Goal: Information Seeking & Learning: Learn about a topic

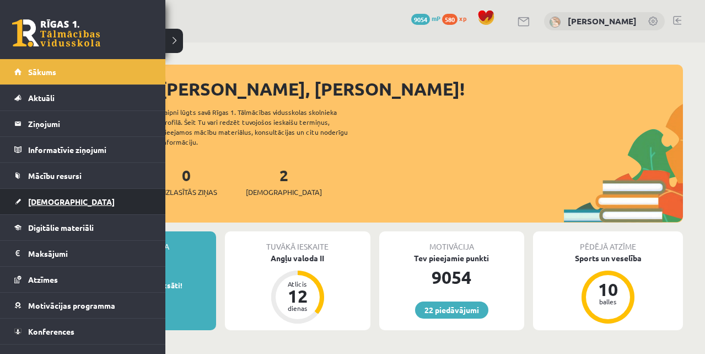
click at [52, 194] on link "[DEMOGRAPHIC_DATA]" at bounding box center [82, 201] width 137 height 25
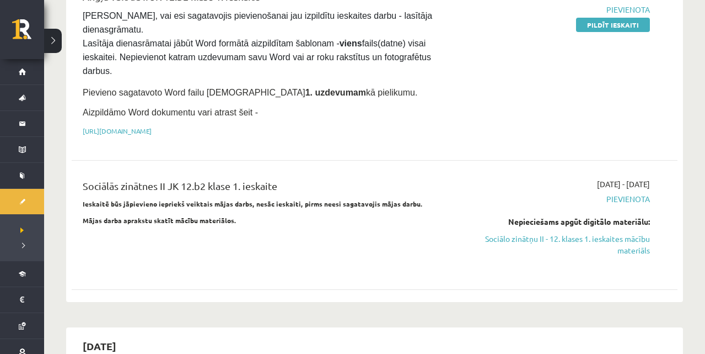
scroll to position [168, 0]
click at [547, 237] on link "Sociālo zinātņu II - 12. klases 1. ieskaites mācību materiāls" at bounding box center [561, 244] width 178 height 23
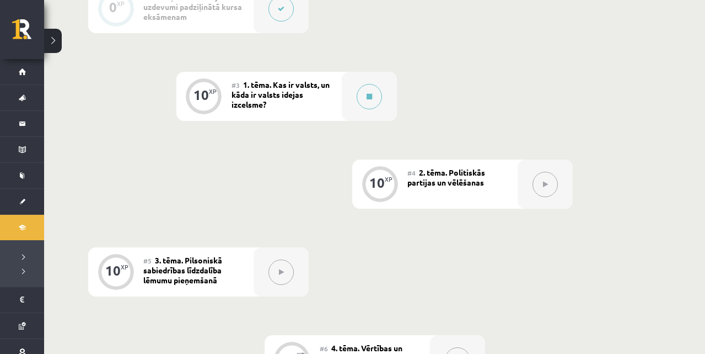
scroll to position [417, 0]
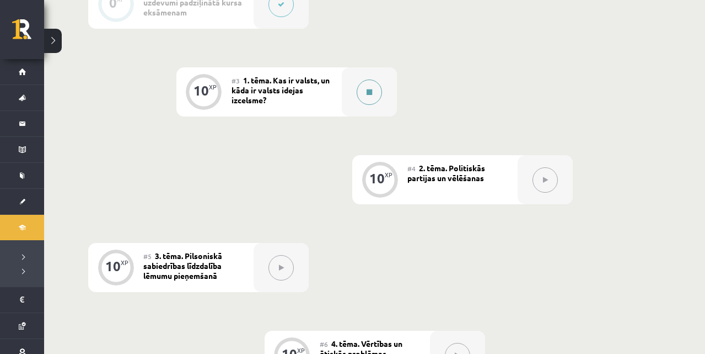
click at [365, 95] on button at bounding box center [369, 91] width 25 height 25
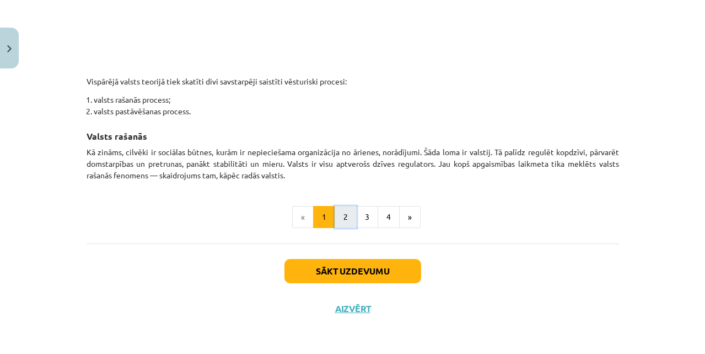
click at [345, 221] on button "2" at bounding box center [346, 217] width 22 height 22
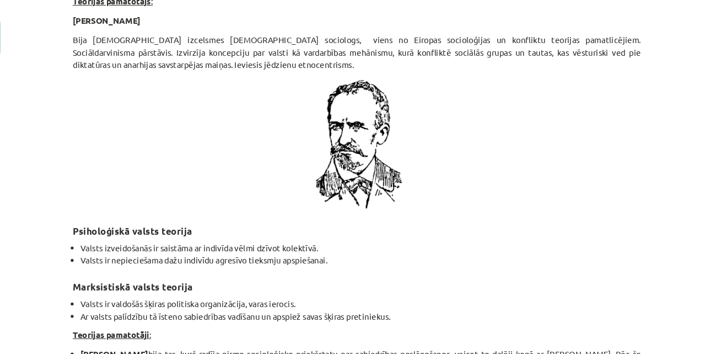
scroll to position [2431, 0]
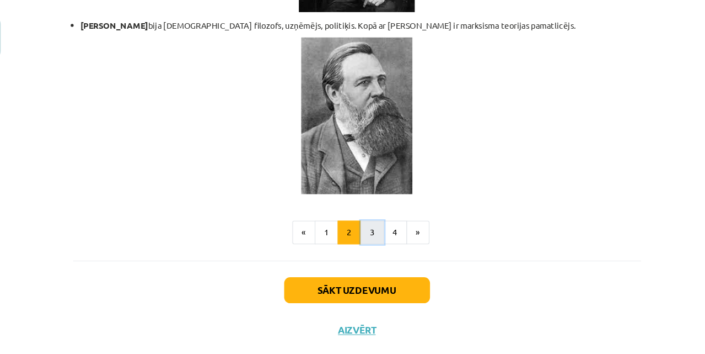
click at [364, 220] on button "3" at bounding box center [367, 231] width 22 height 22
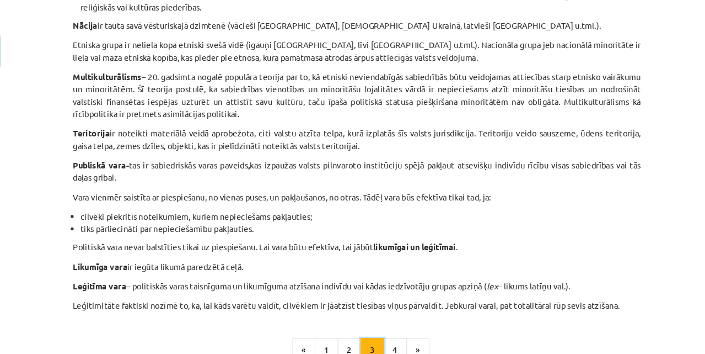
scroll to position [712, 0]
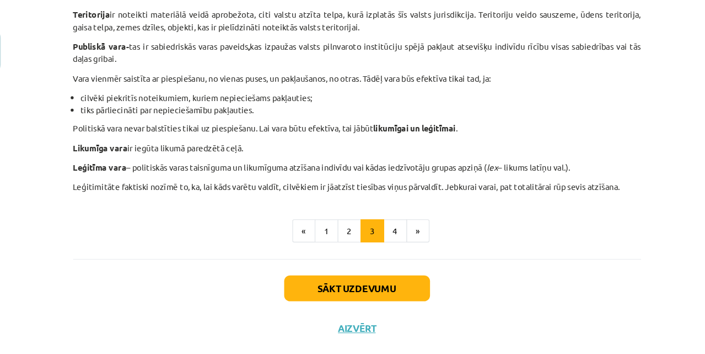
click at [343, 224] on button "2" at bounding box center [346, 216] width 22 height 22
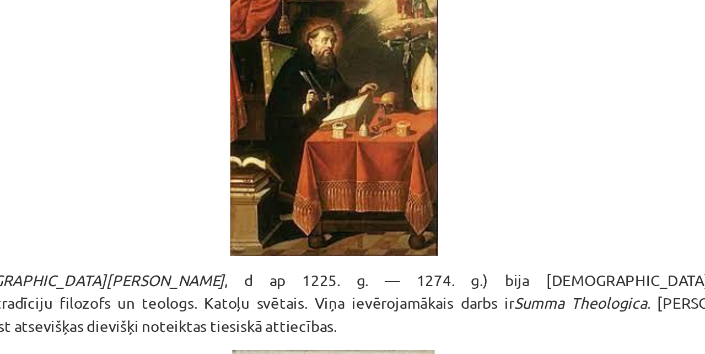
scroll to position [401, 0]
